Goal: Transaction & Acquisition: Purchase product/service

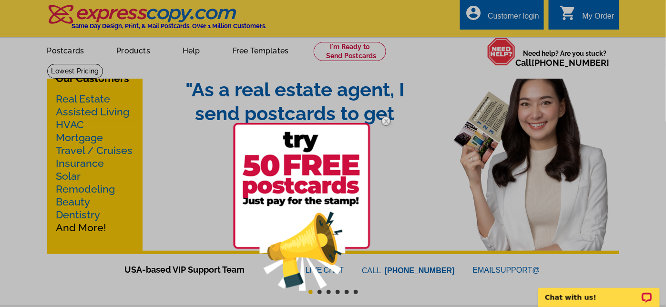
click at [323, 194] on img at bounding box center [301, 207] width 137 height 168
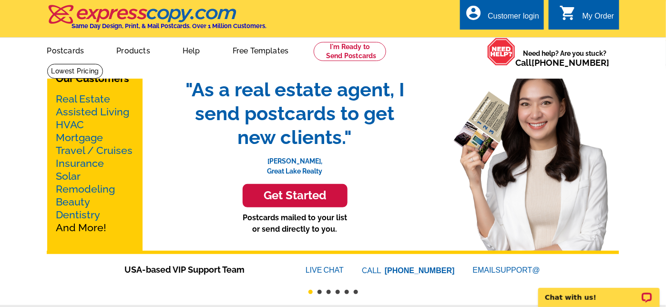
click at [313, 189] on div "Get Started" at bounding box center [295, 195] width 105 height 23
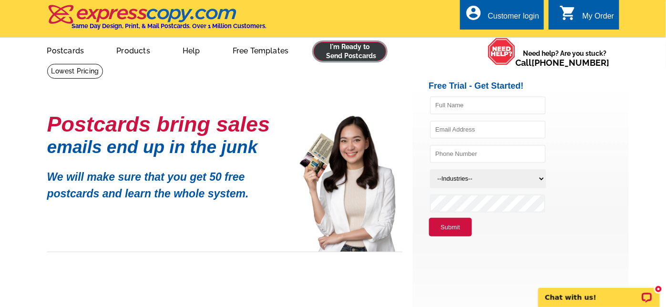
click at [359, 49] on link at bounding box center [350, 51] width 73 height 19
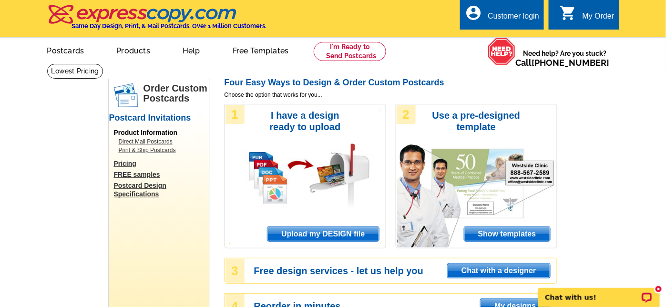
scroll to position [86, 0]
